Goal: Check status: Check status

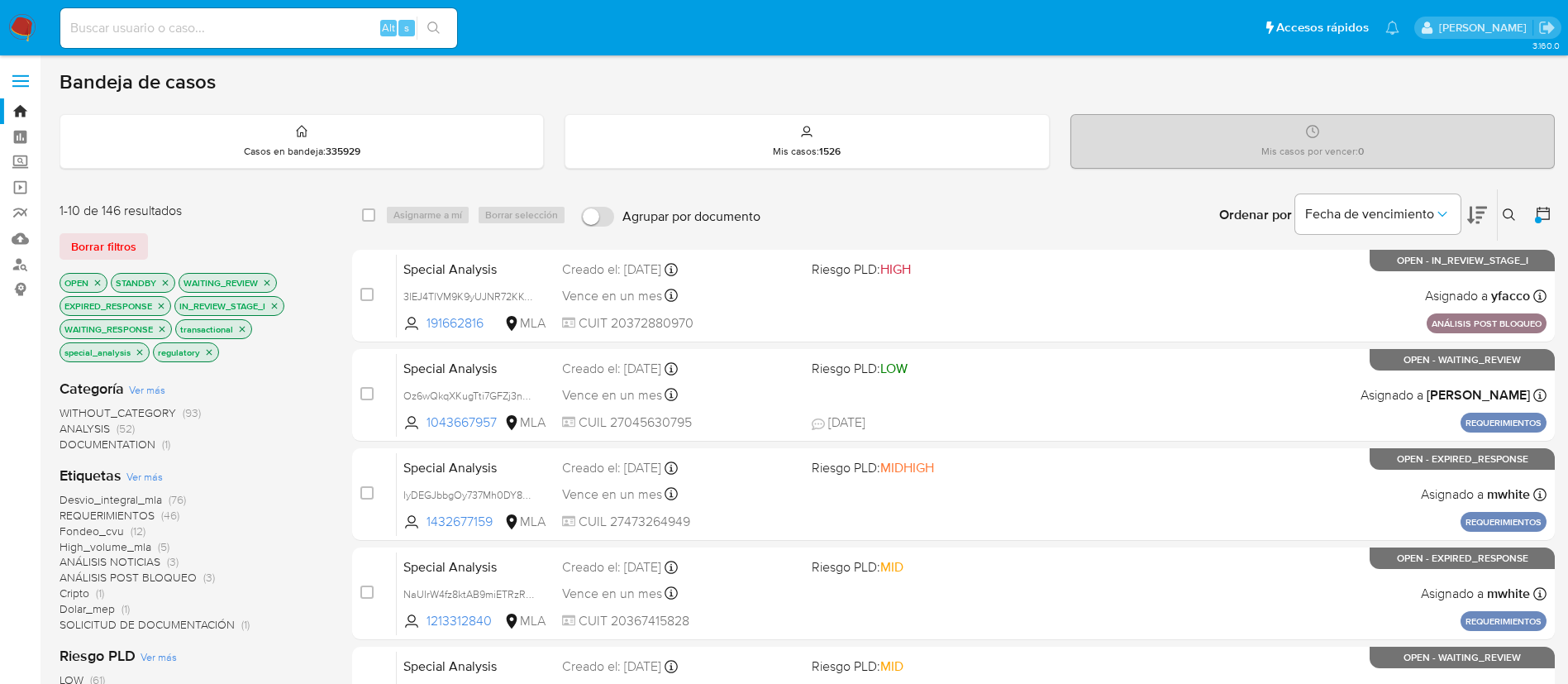
click at [1546, 214] on icon at bounding box center [1542, 213] width 16 height 16
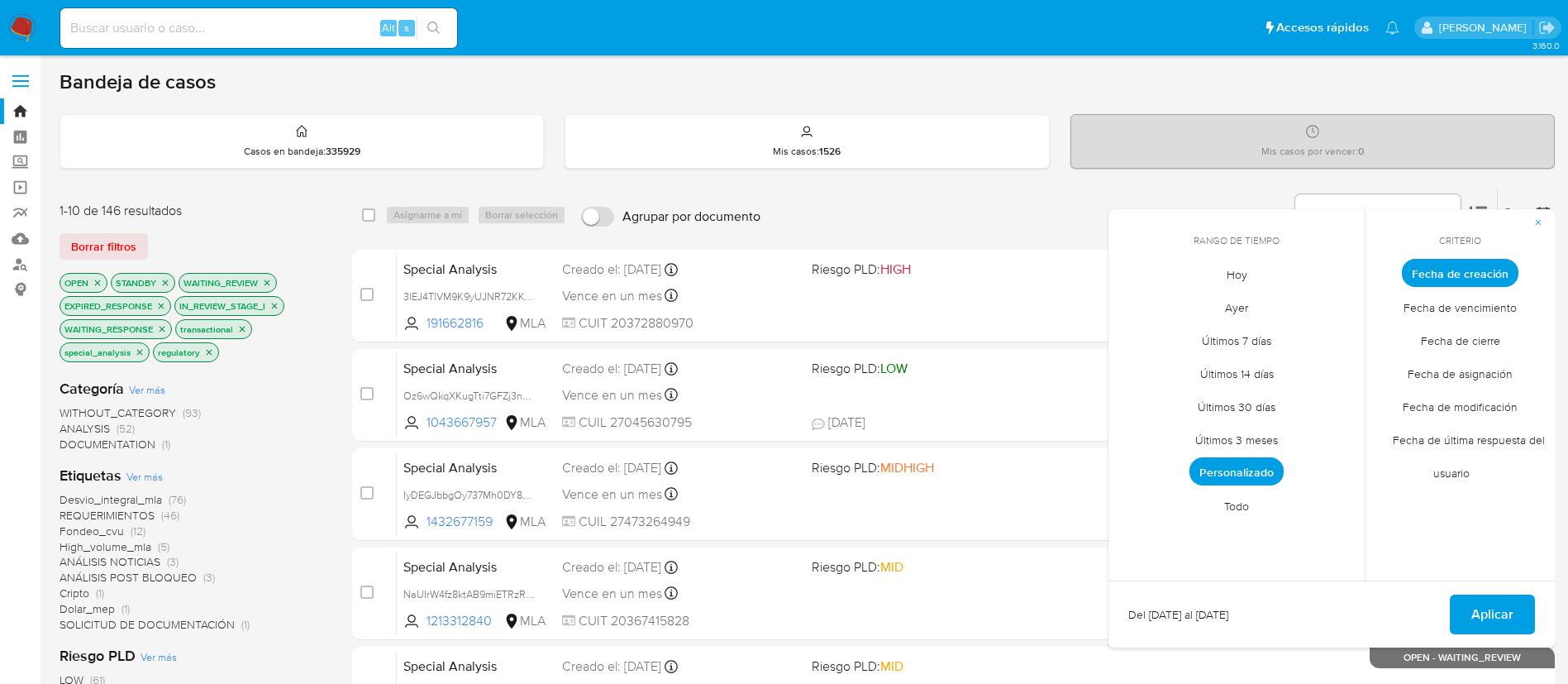
click at [1238, 512] on span "Todo" at bounding box center [1236, 505] width 60 height 34
click at [1485, 611] on span "Aplicar" at bounding box center [1491, 614] width 43 height 36
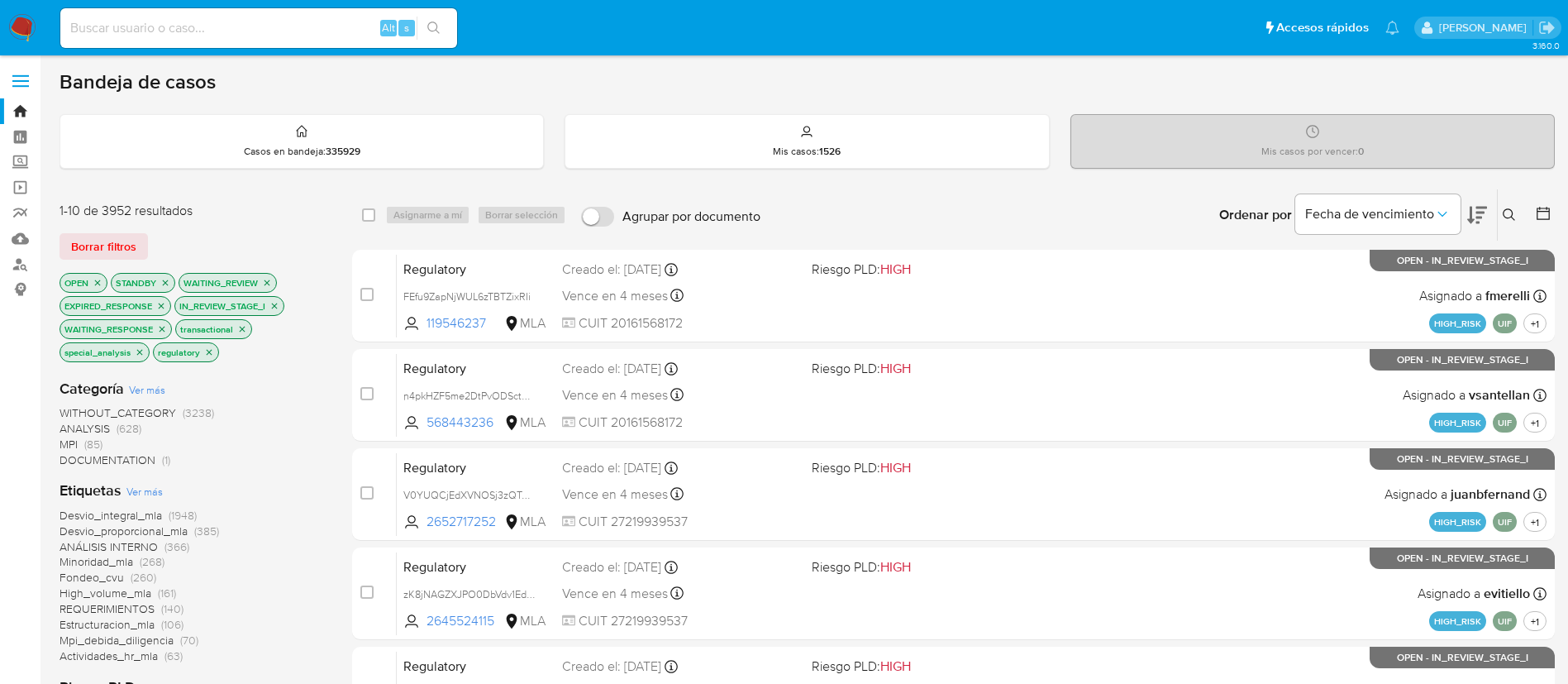
click at [1541, 207] on icon at bounding box center [1542, 213] width 16 height 16
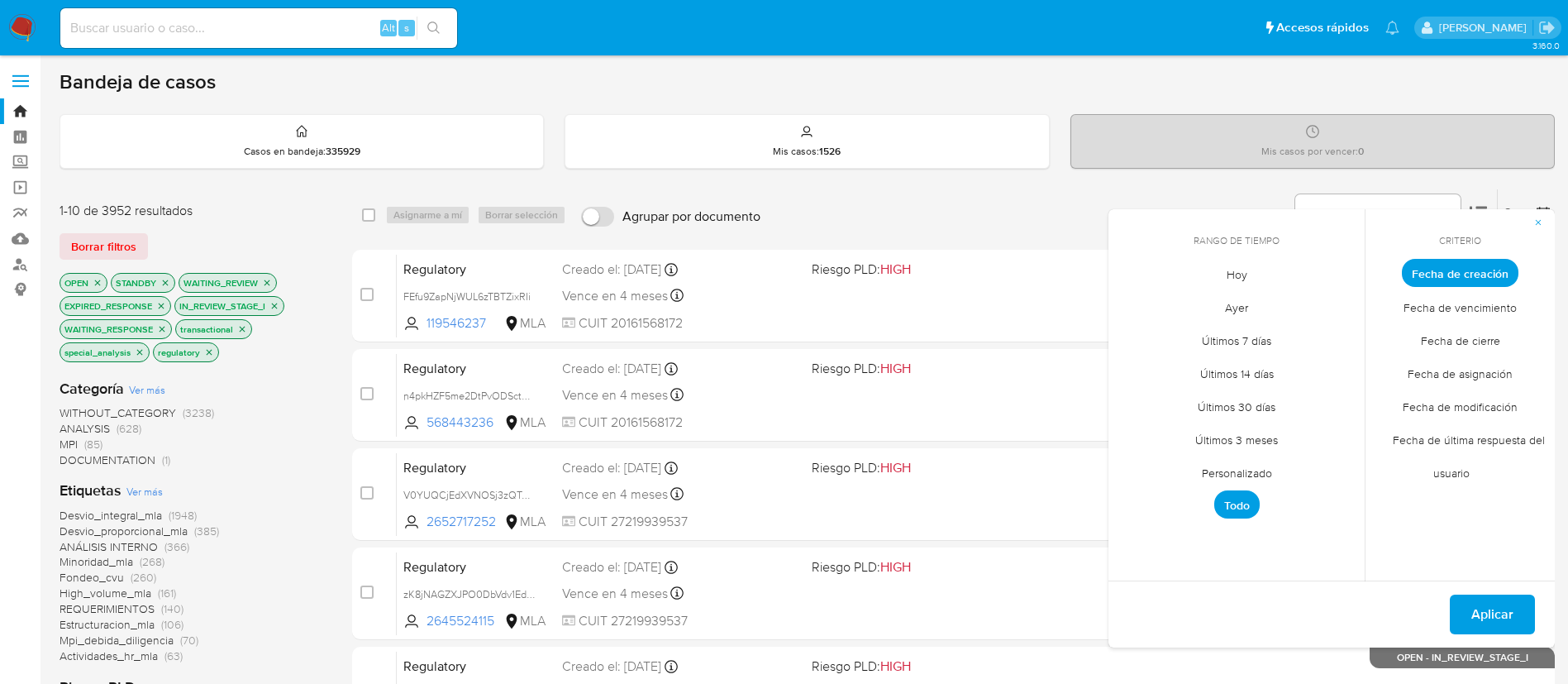
click at [1258, 473] on span "Personalizado" at bounding box center [1236, 472] width 105 height 34
click at [1135, 356] on button "1" at bounding box center [1137, 365] width 26 height 26
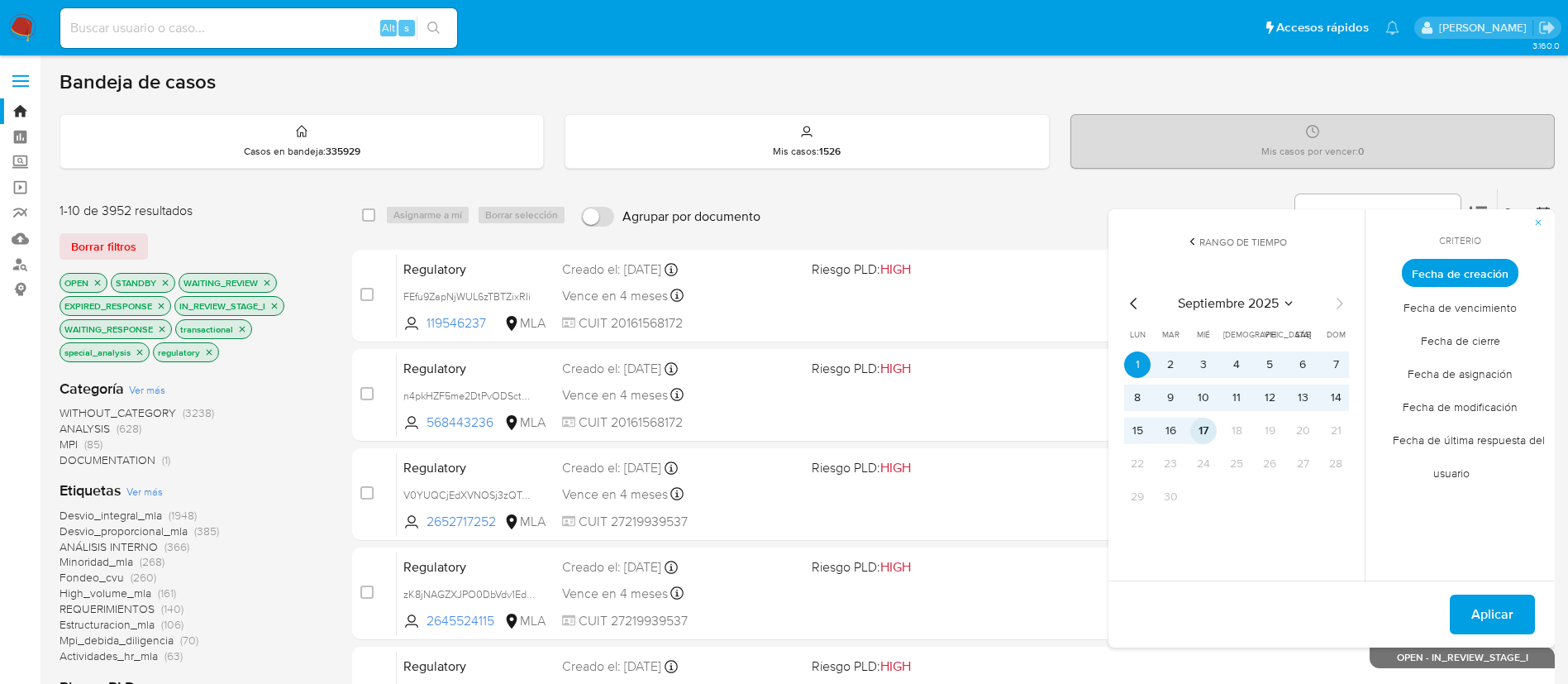
click at [1196, 430] on button "17" at bounding box center [1203, 431] width 26 height 26
click at [1483, 618] on span "Aplicar" at bounding box center [1491, 614] width 43 height 36
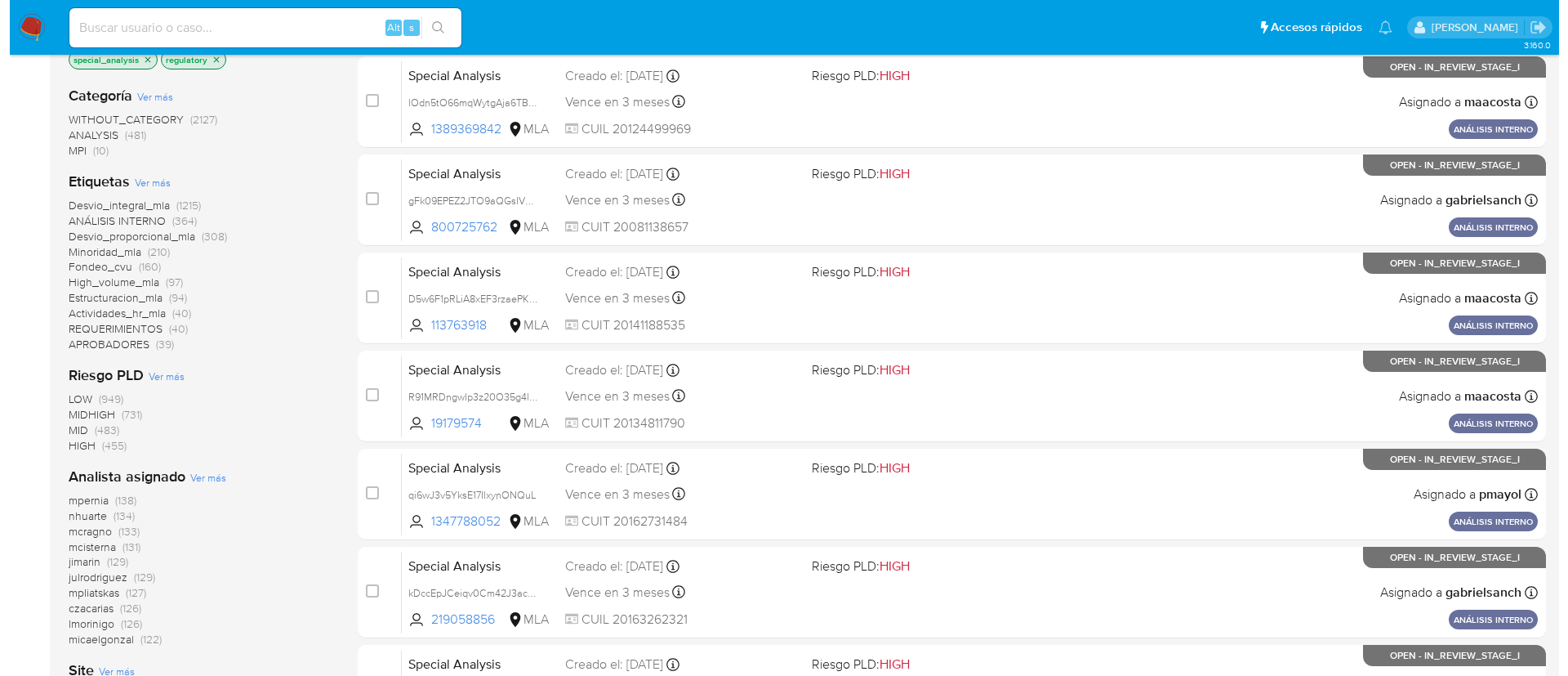
scroll to position [289, 0]
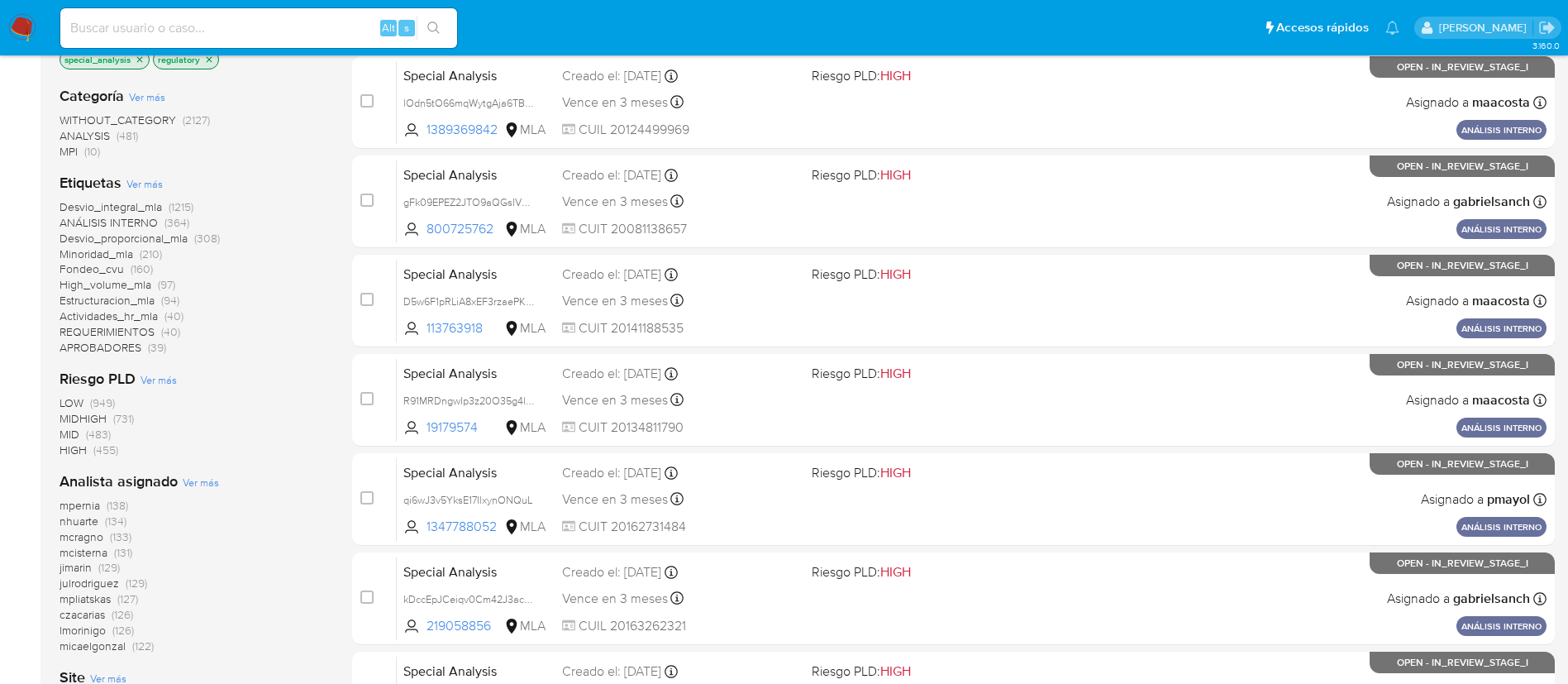
click at [208, 479] on span "Ver más" at bounding box center [200, 482] width 36 height 15
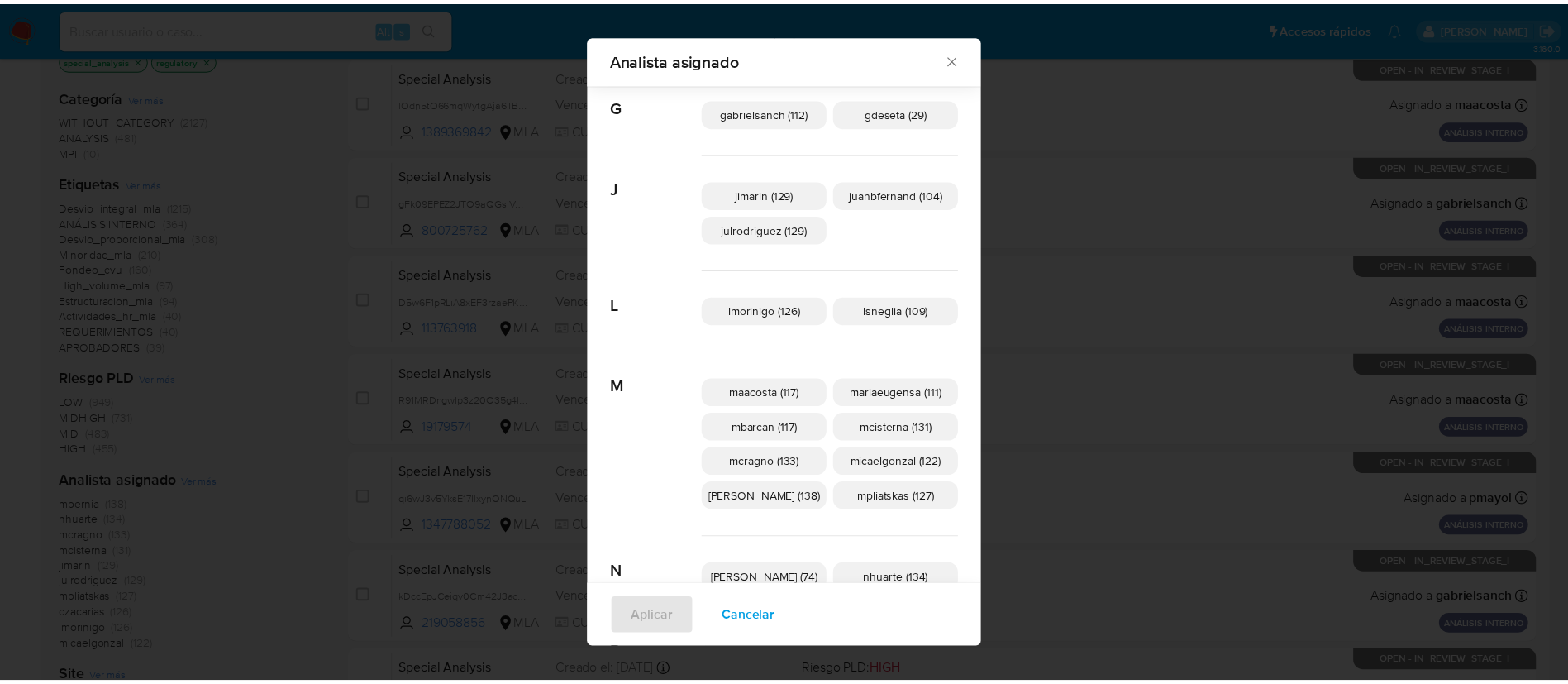
scroll to position [406, 0]
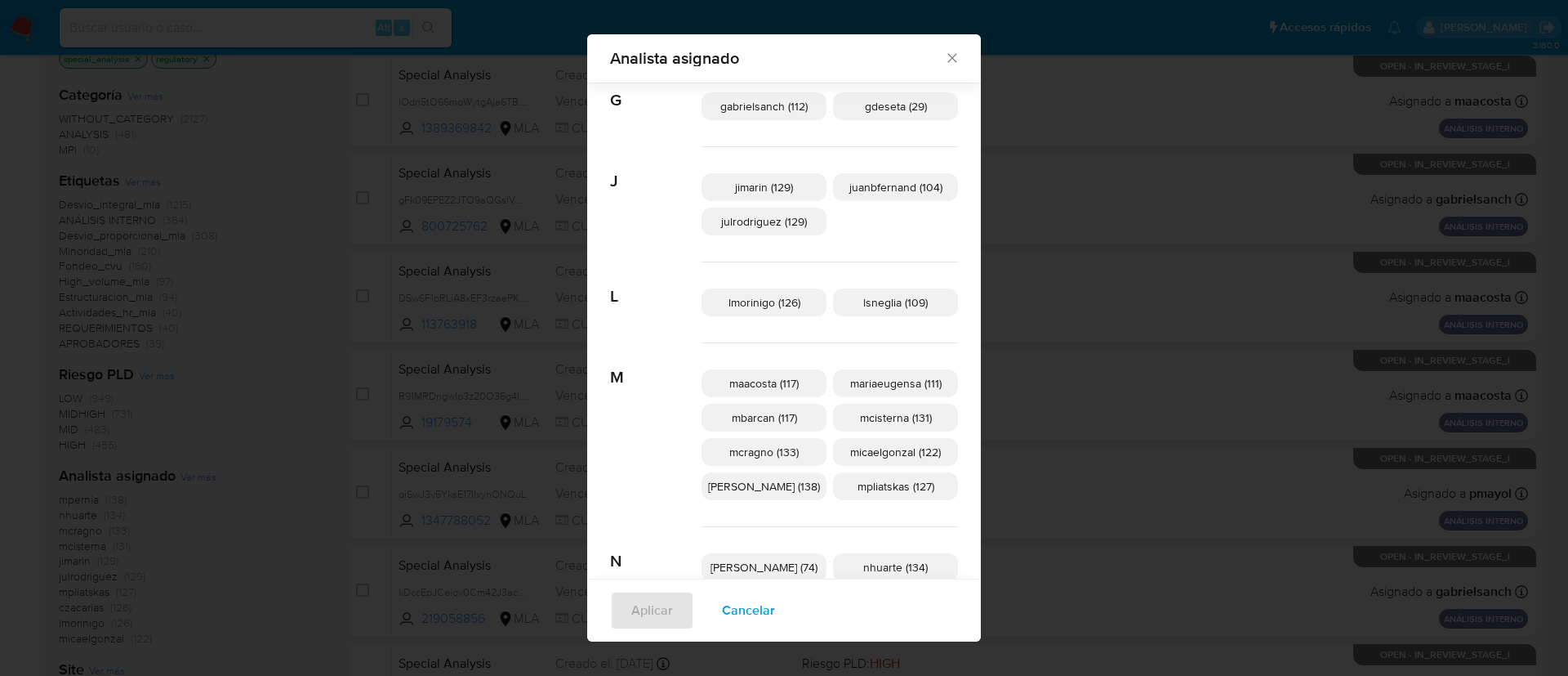
click at [203, 553] on div "Analista asignado Buscar A afaruolo (2) amedzovich (97) aviggiano (5) avilosio …" at bounding box center [784, 338] width 1568 height 676
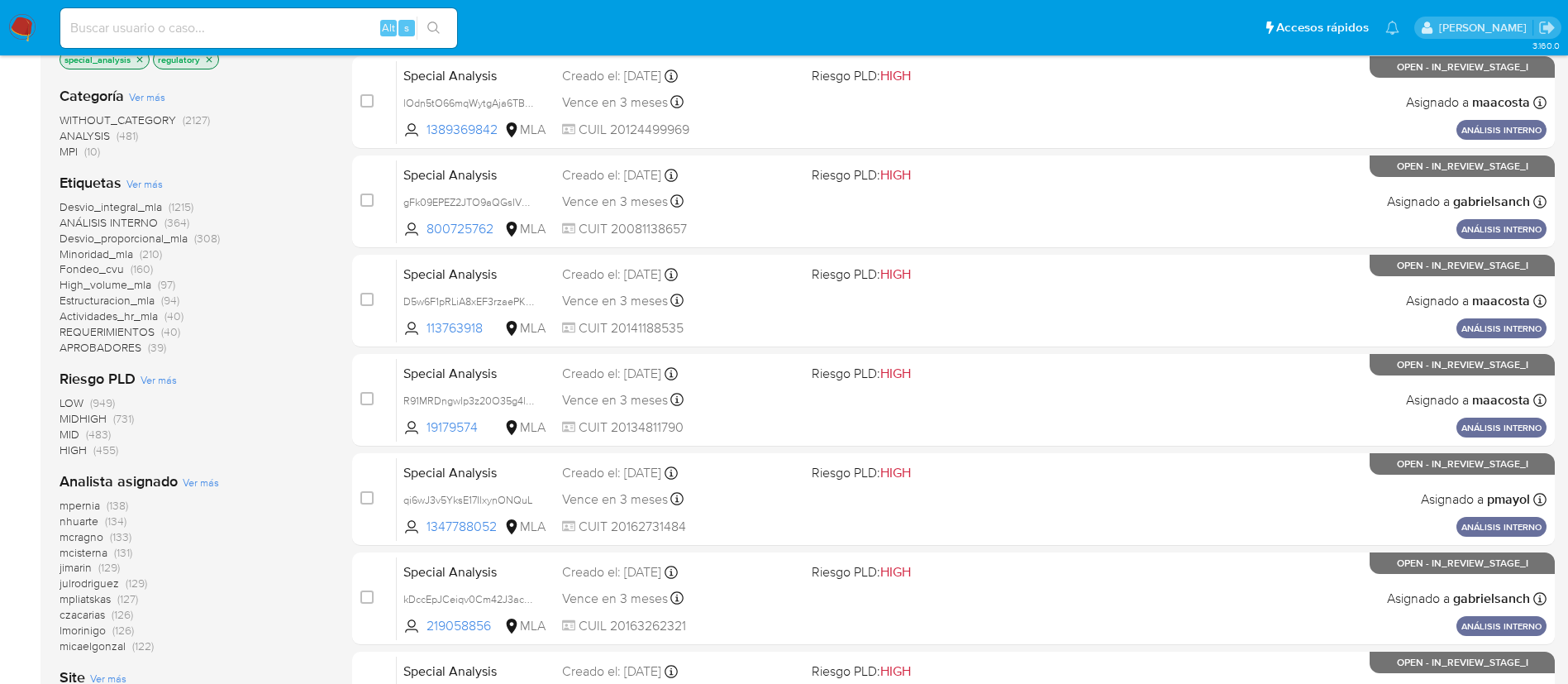
click at [205, 559] on div "[PERSON_NAME] (138) nhuarte (134) [PERSON_NAME] (133) mcisterna (131) jimarin (…" at bounding box center [193, 575] width 266 height 156
